Goal: Information Seeking & Learning: Check status

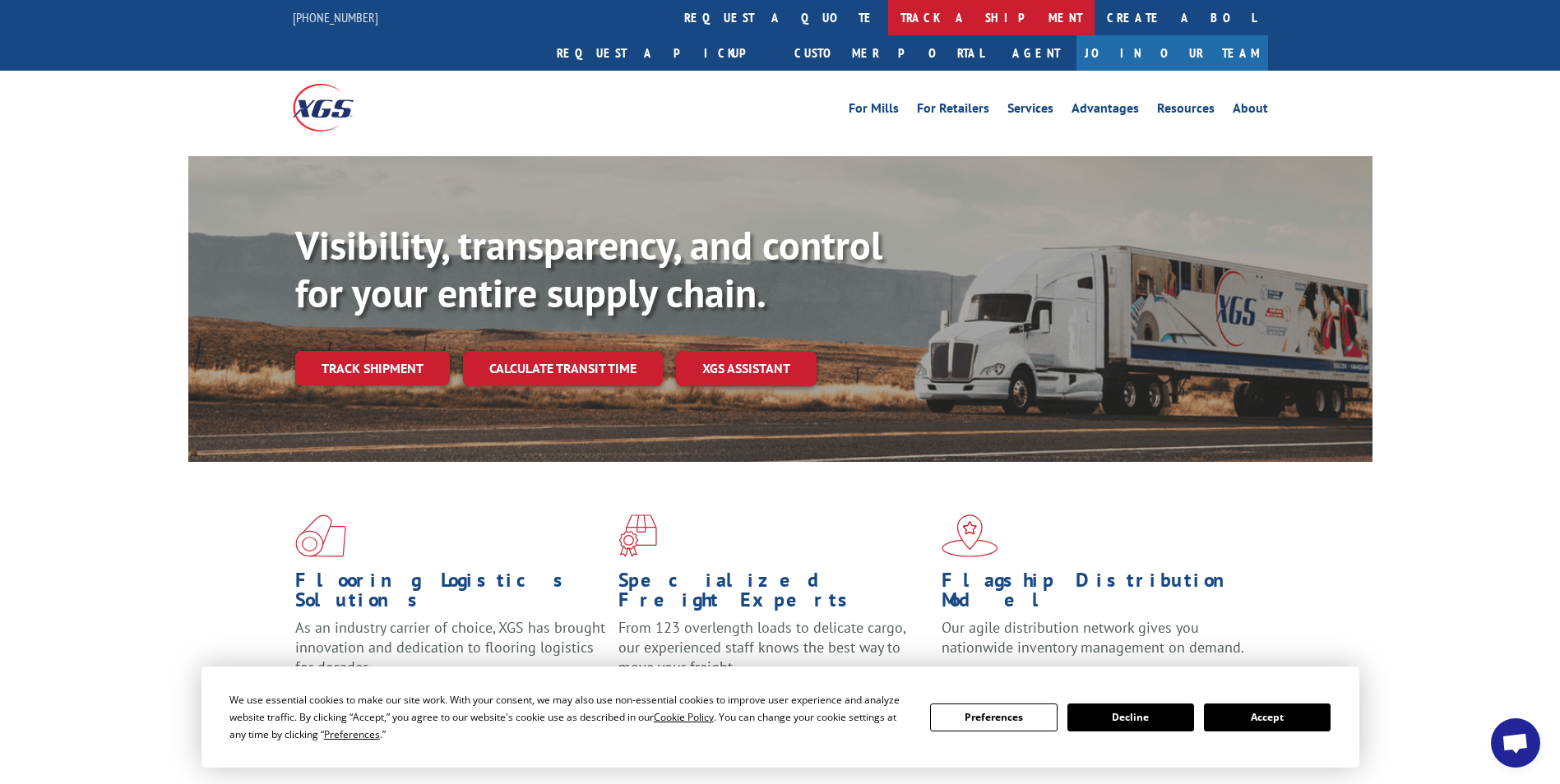
click at [888, 20] on link "track a shipment" at bounding box center [992, 17] width 206 height 35
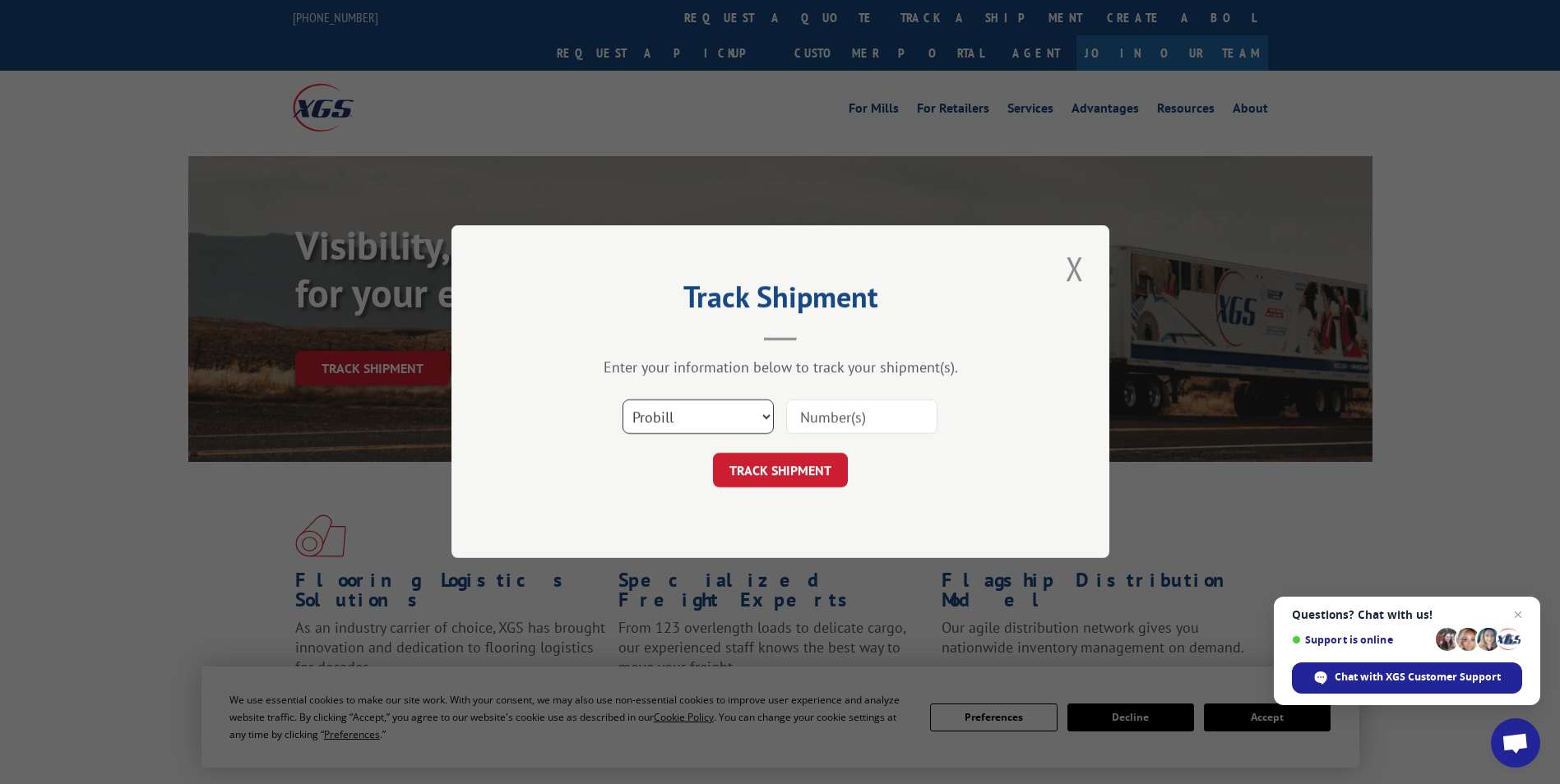
click at [761, 421] on select "Select category... Probill BOL PO" at bounding box center [698, 418] width 152 height 34
select select "bol"
click at [622, 401] on select "Select category... Probill BOL PO" at bounding box center [698, 418] width 152 height 34
click at [858, 403] on input at bounding box center [862, 418] width 152 height 34
type input "17401641"
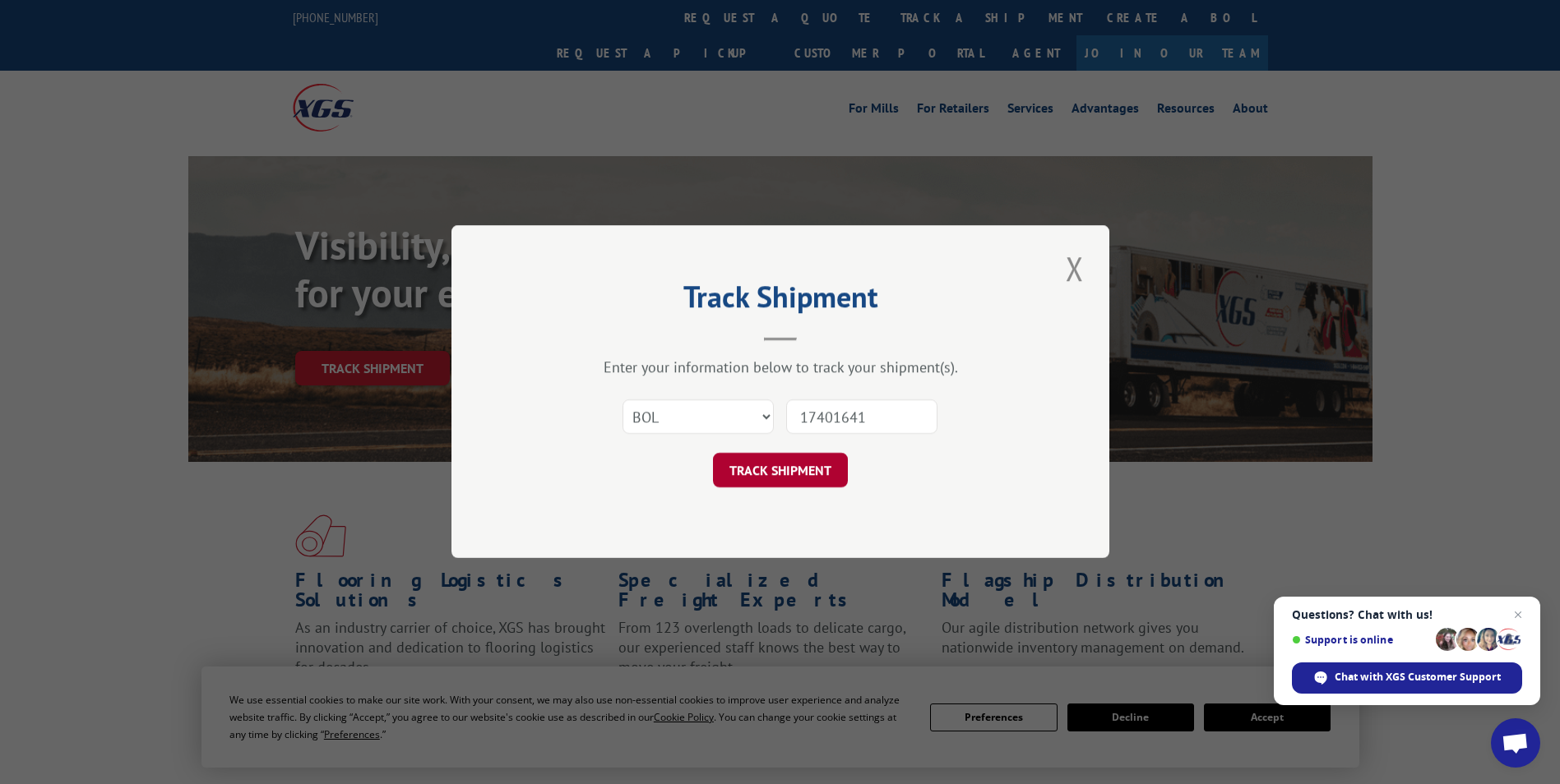
click at [746, 472] on button "TRACK SHIPMENT" at bounding box center [780, 471] width 134 height 34
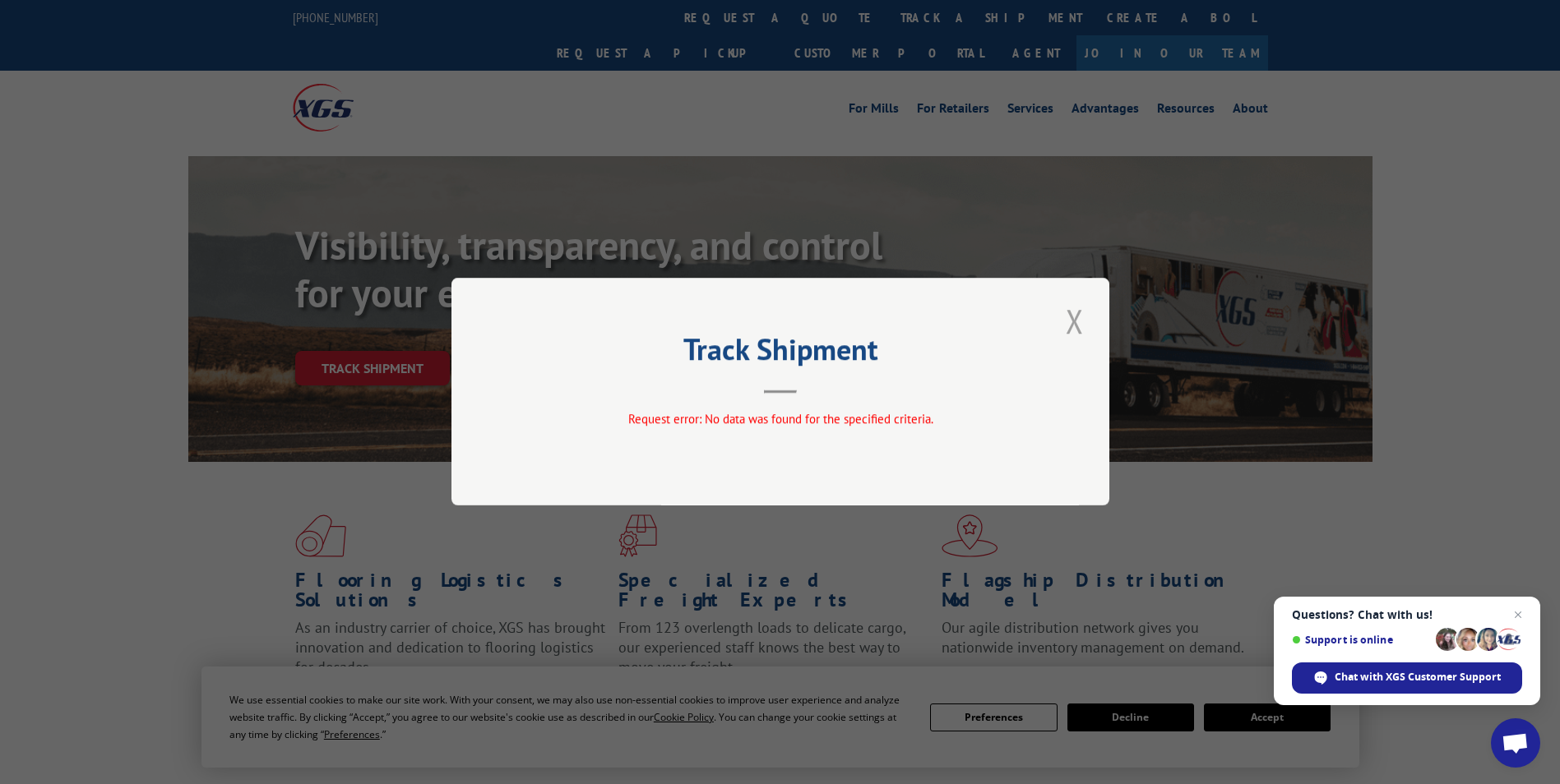
click at [1075, 318] on button "Close modal" at bounding box center [1075, 321] width 28 height 45
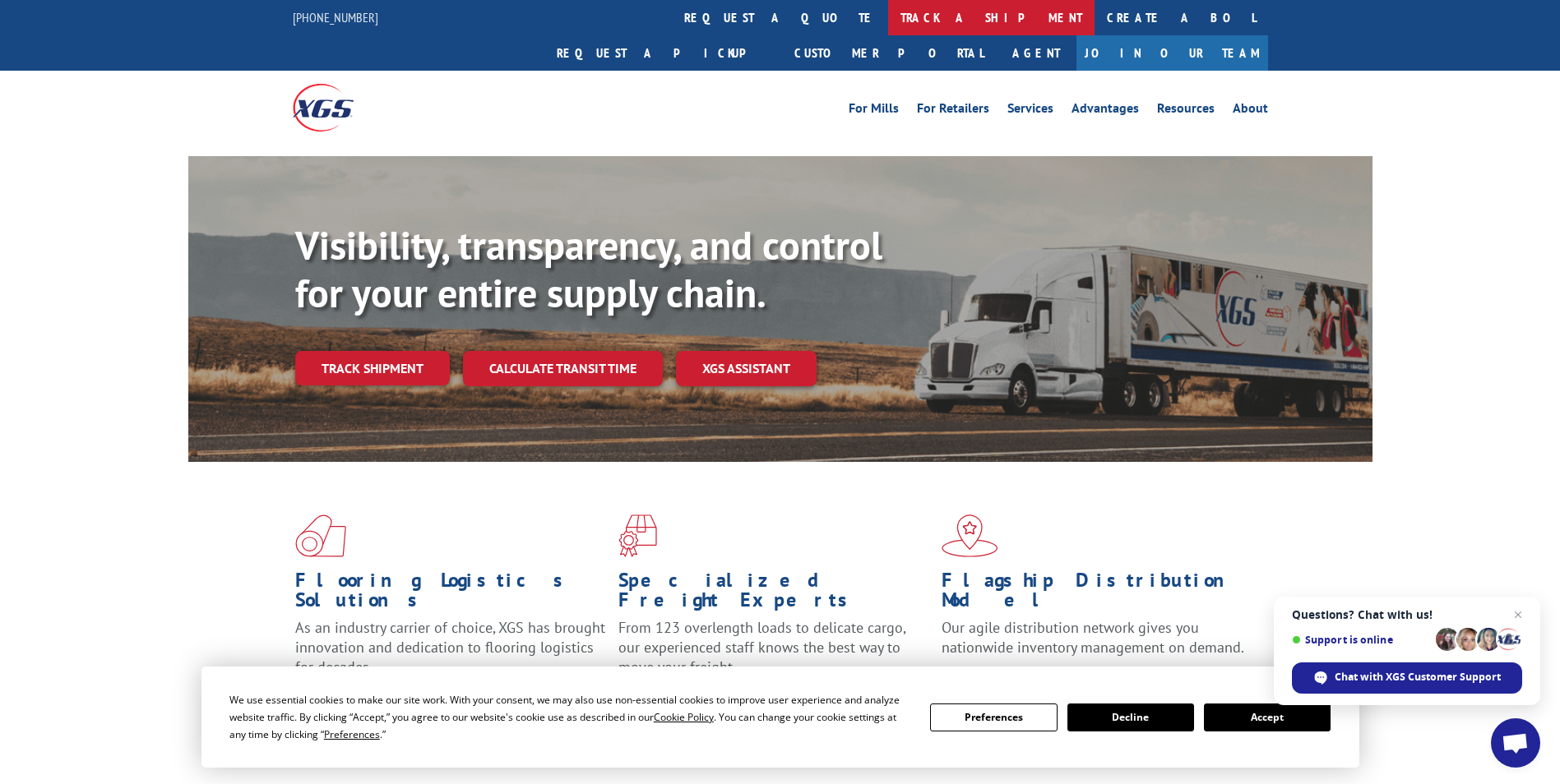
click at [888, 11] on link "track a shipment" at bounding box center [992, 17] width 206 height 35
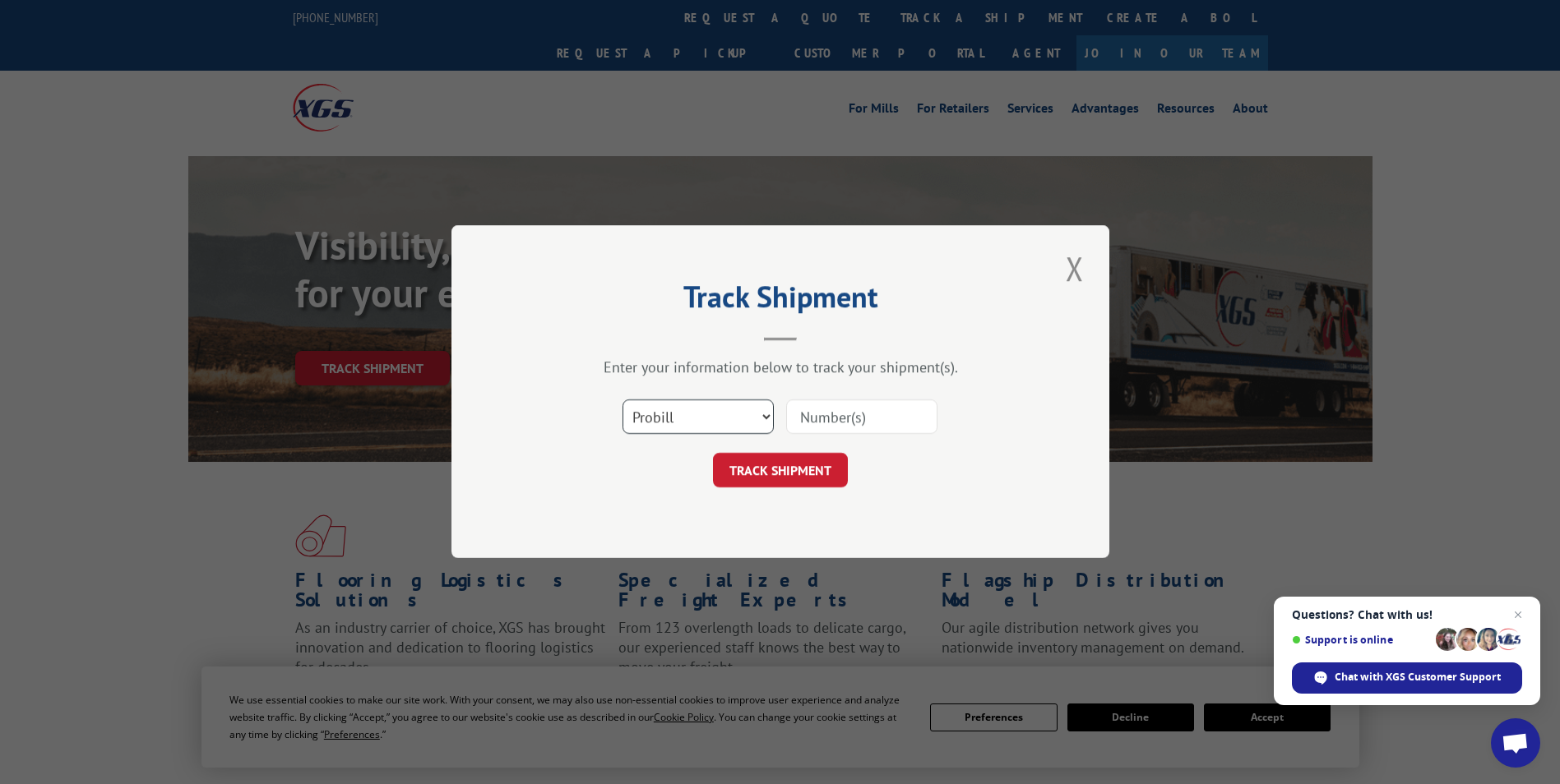
click at [683, 419] on select "Select category... Probill BOL PO" at bounding box center [698, 418] width 152 height 34
click at [802, 423] on input at bounding box center [862, 418] width 152 height 34
type input "17401641"
click at [784, 479] on button "TRACK SHIPMENT" at bounding box center [780, 471] width 134 height 34
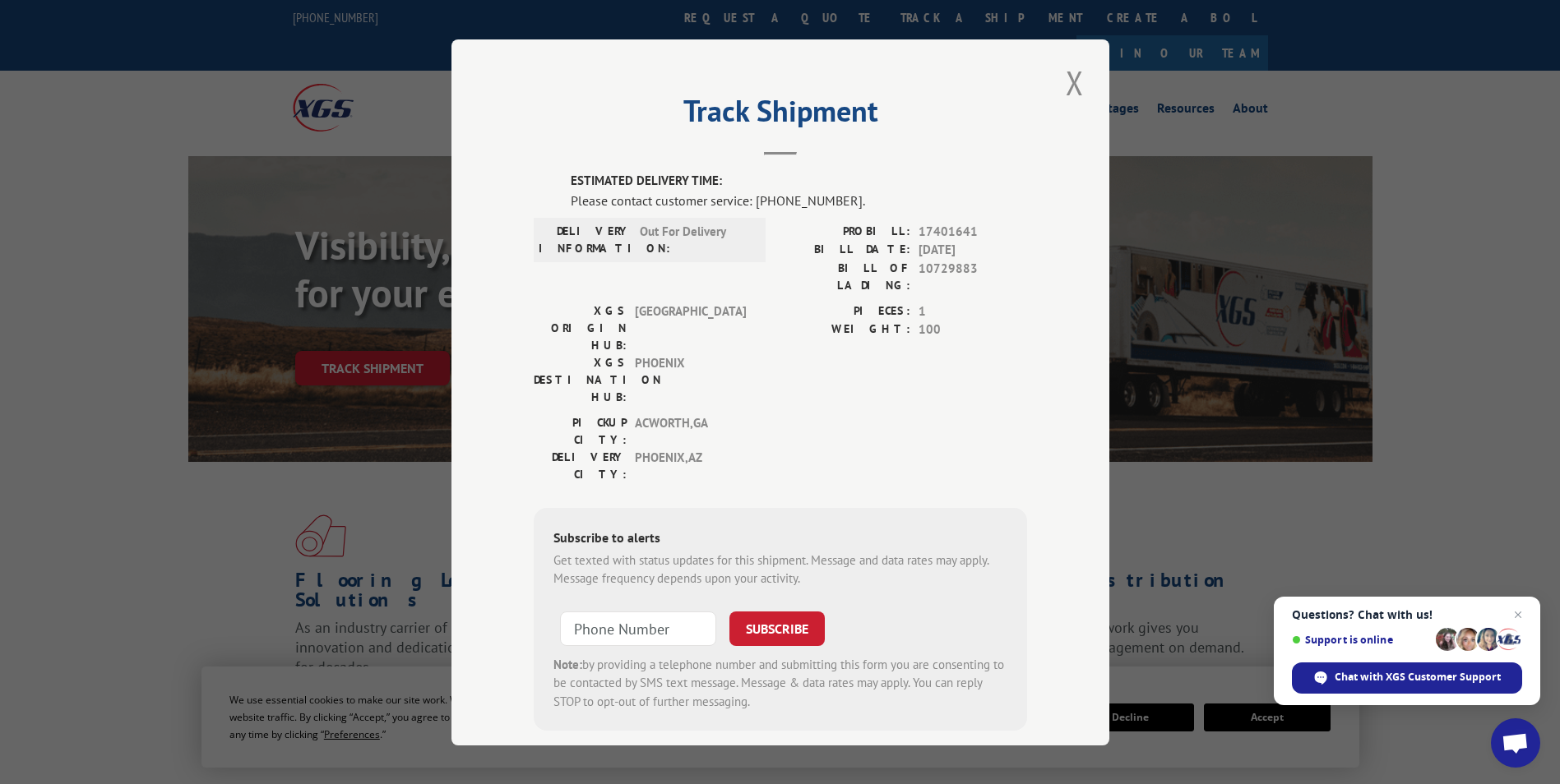
type input "+1 (___) ___-____"
click at [596, 611] on input "+1 (___) ___-____" at bounding box center [637, 628] width 156 height 34
type input "+1 (___) ___-____"
click at [1063, 82] on button "Close modal" at bounding box center [1075, 82] width 28 height 45
